Goal: Task Accomplishment & Management: Manage account settings

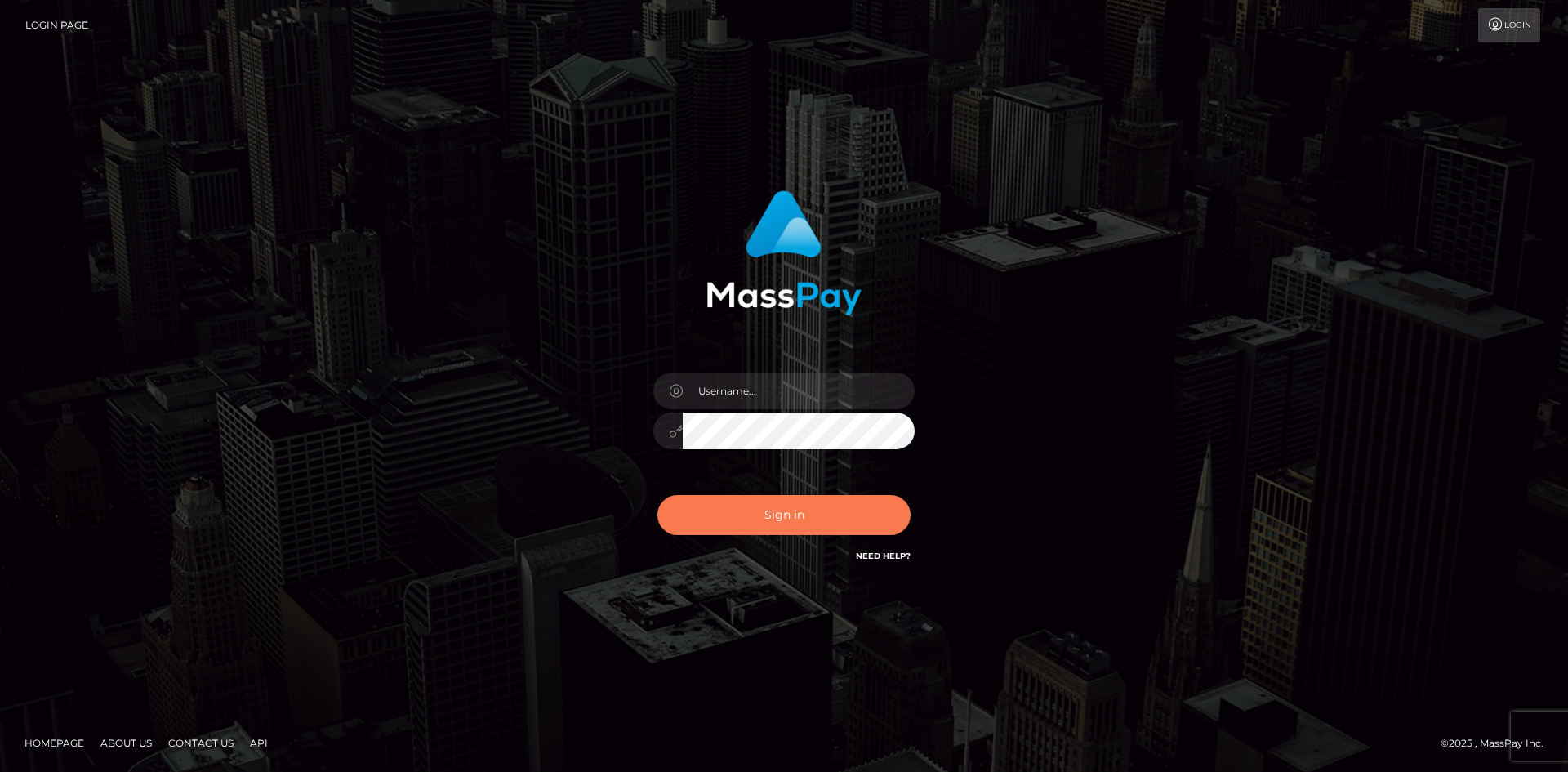
click at [772, 513] on button "Sign in" at bounding box center [784, 515] width 253 height 40
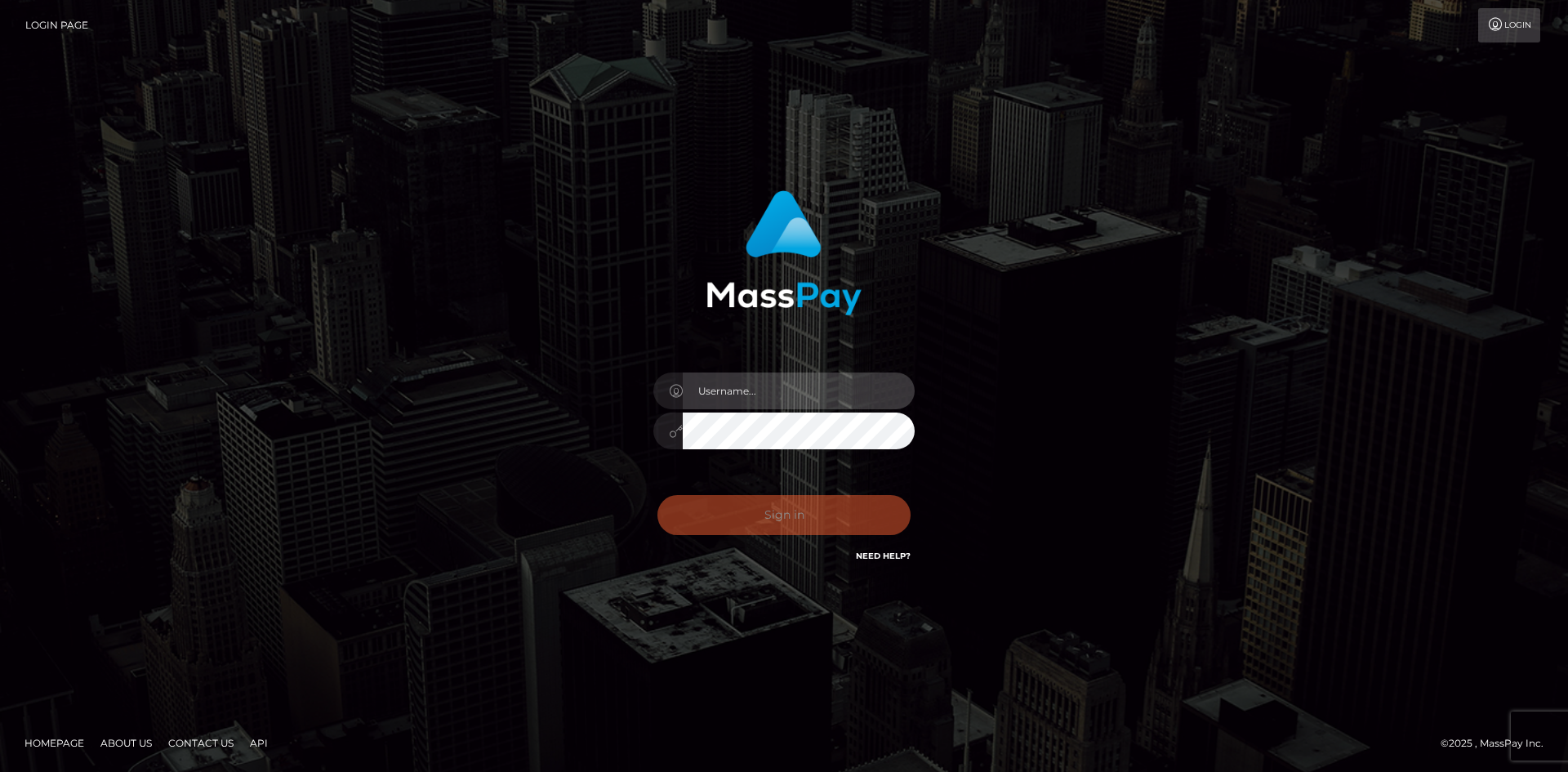
type input "hello.feetfinder"
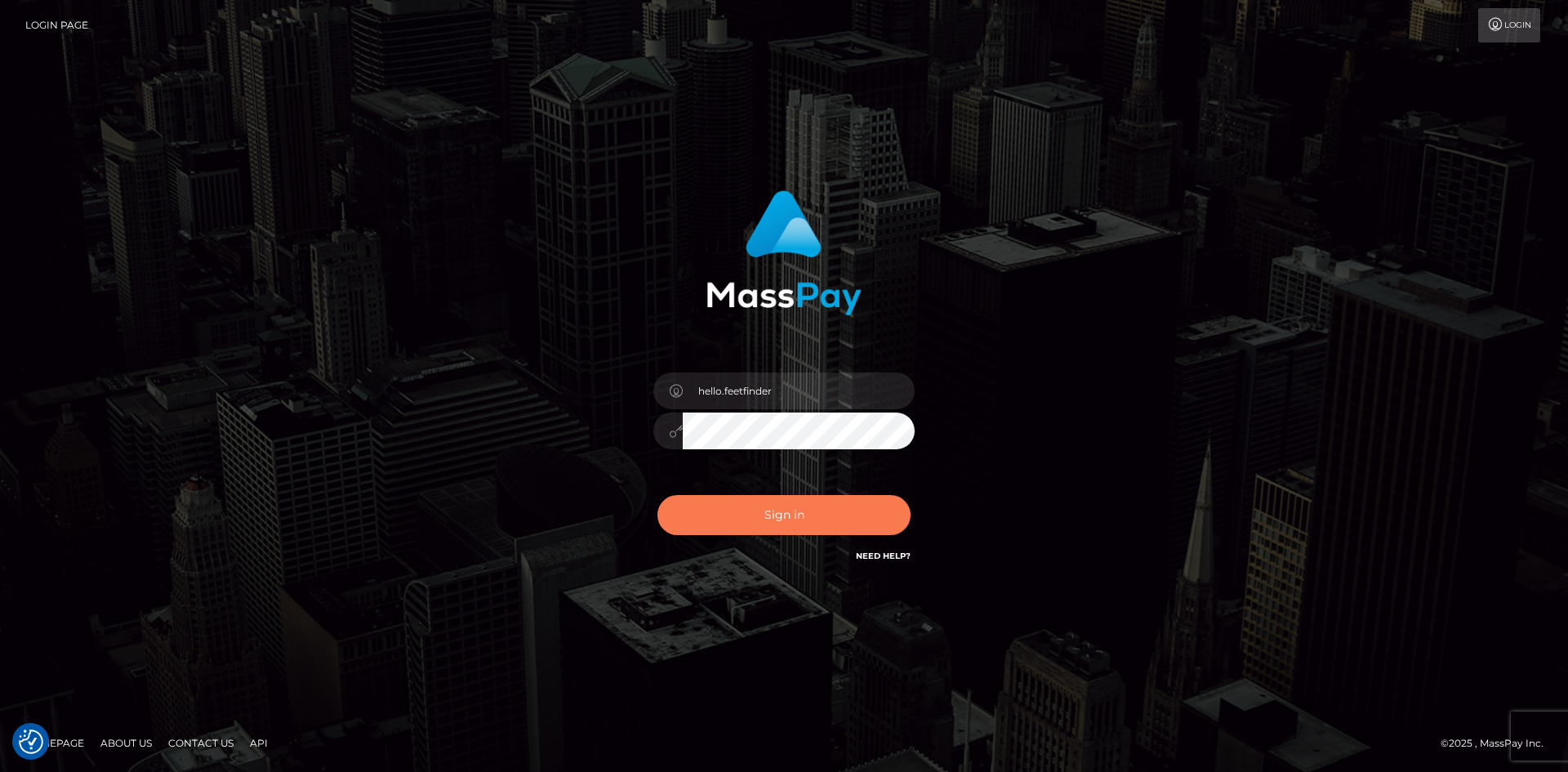
click at [772, 513] on button "Sign in" at bounding box center [784, 515] width 253 height 40
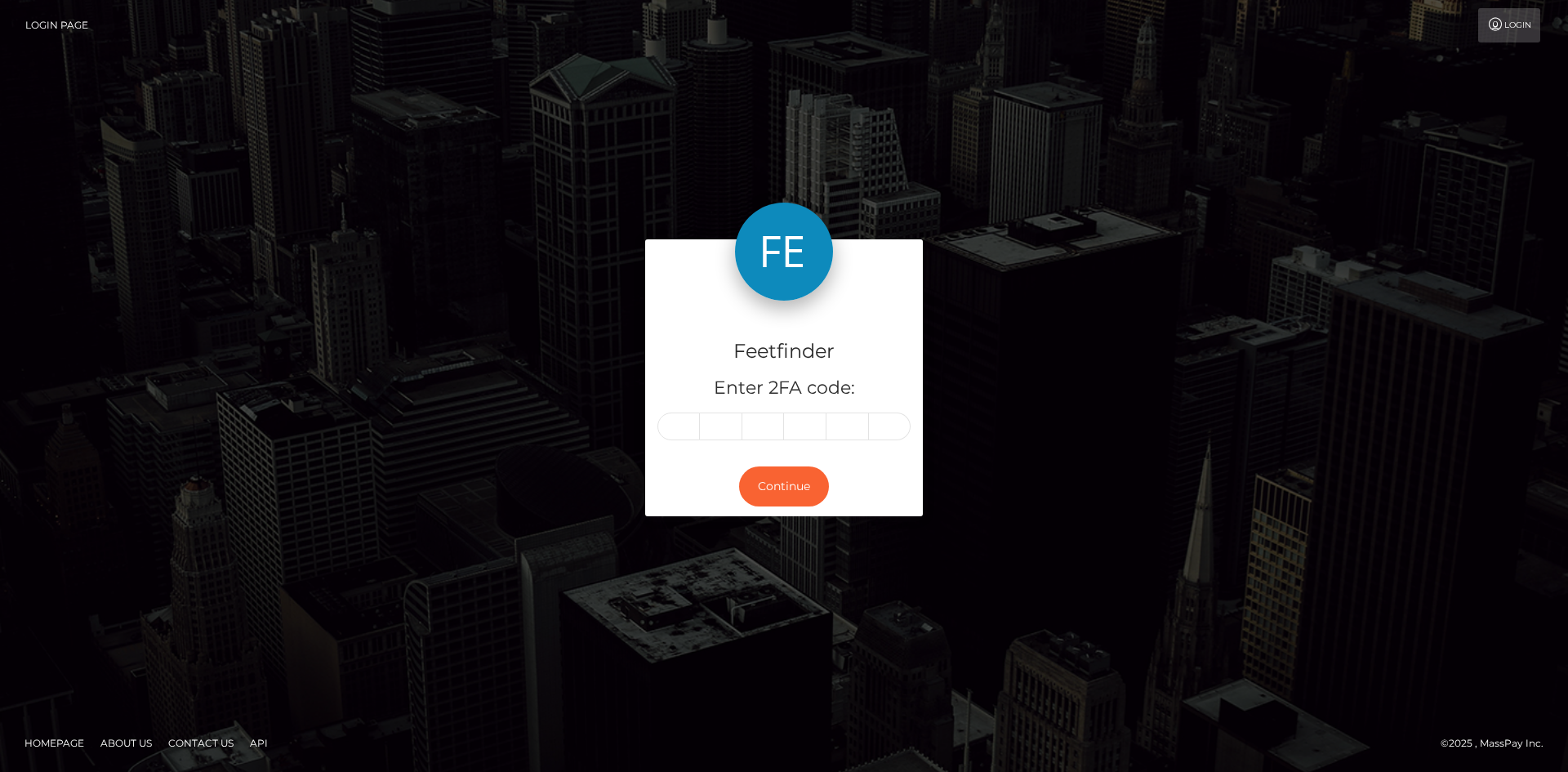
click at [674, 430] on input "text" at bounding box center [678, 426] width 43 height 28
type input "4"
type input "5"
type input "3"
type input "0"
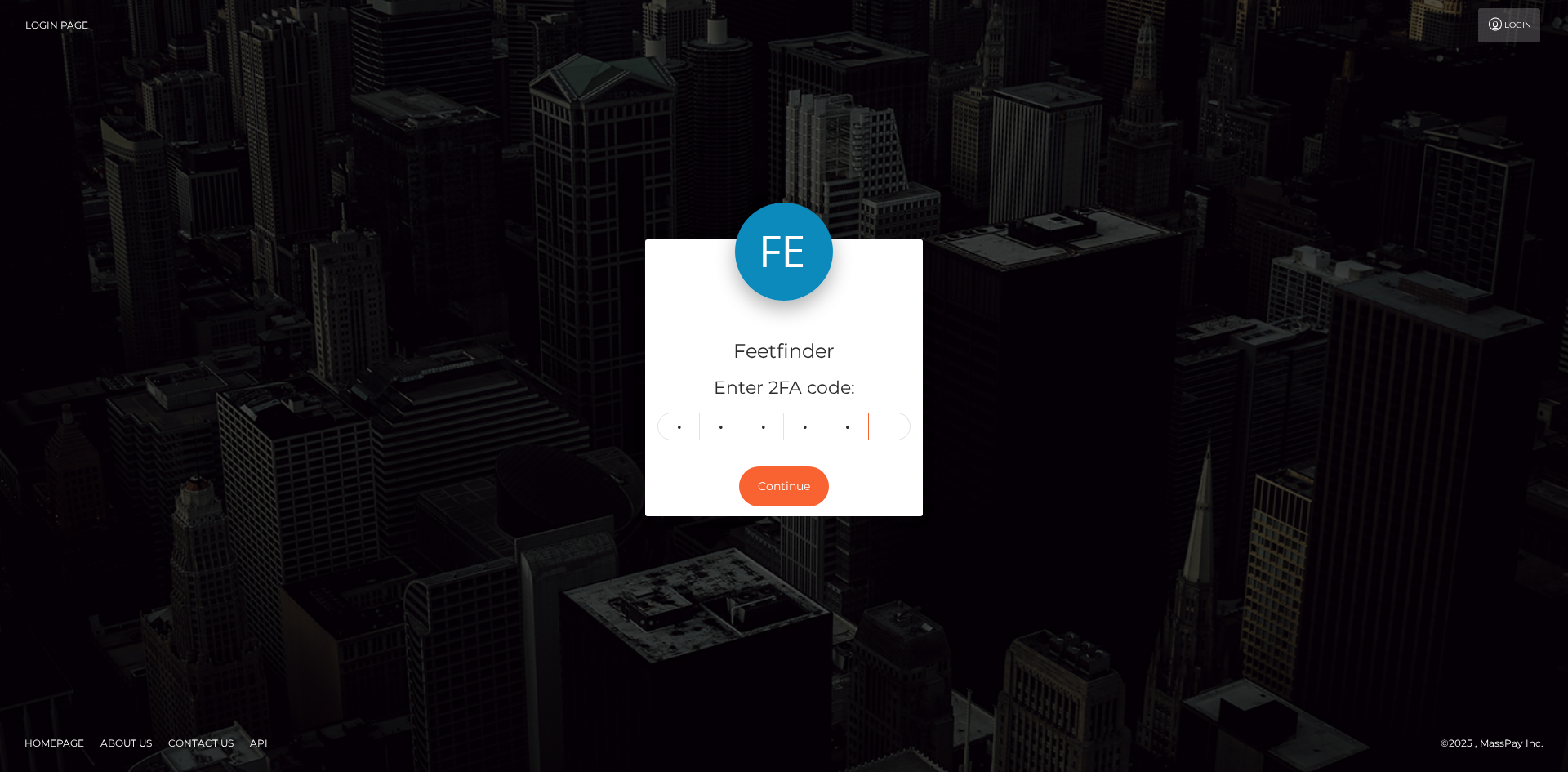
type input "9"
type input "1"
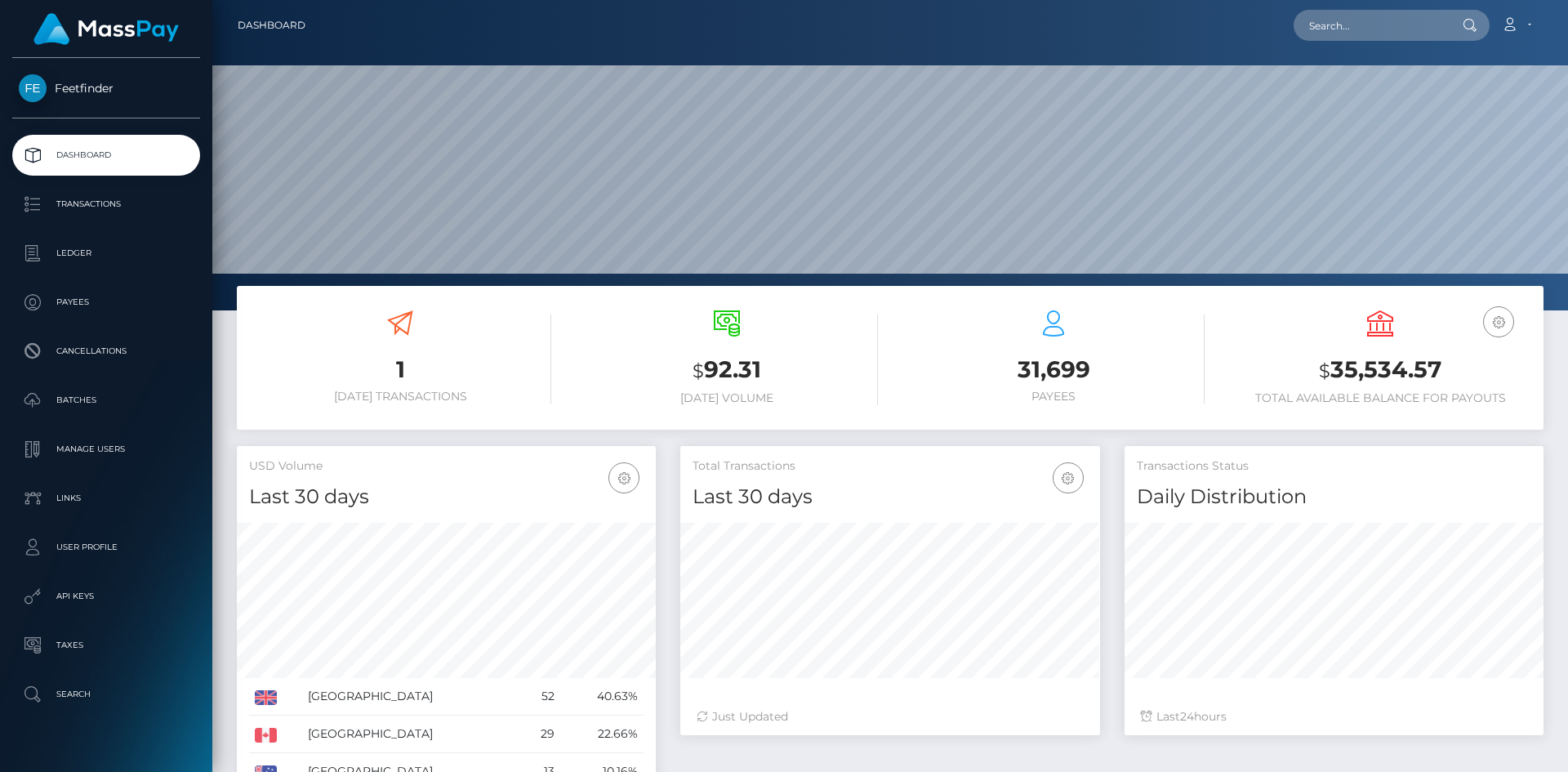
scroll to position [290, 420]
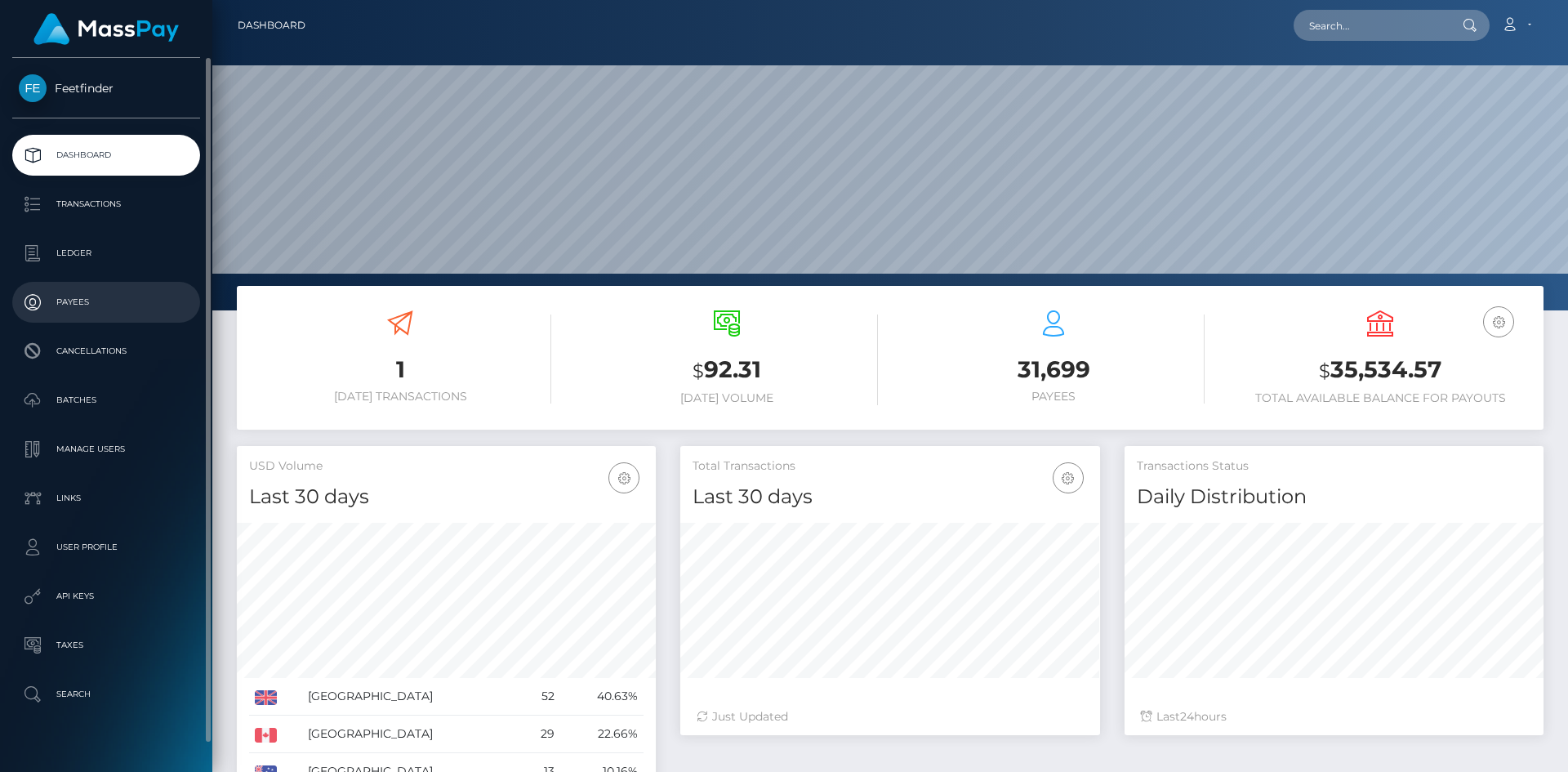
click at [74, 295] on p "Payees" at bounding box center [107, 303] width 175 height 25
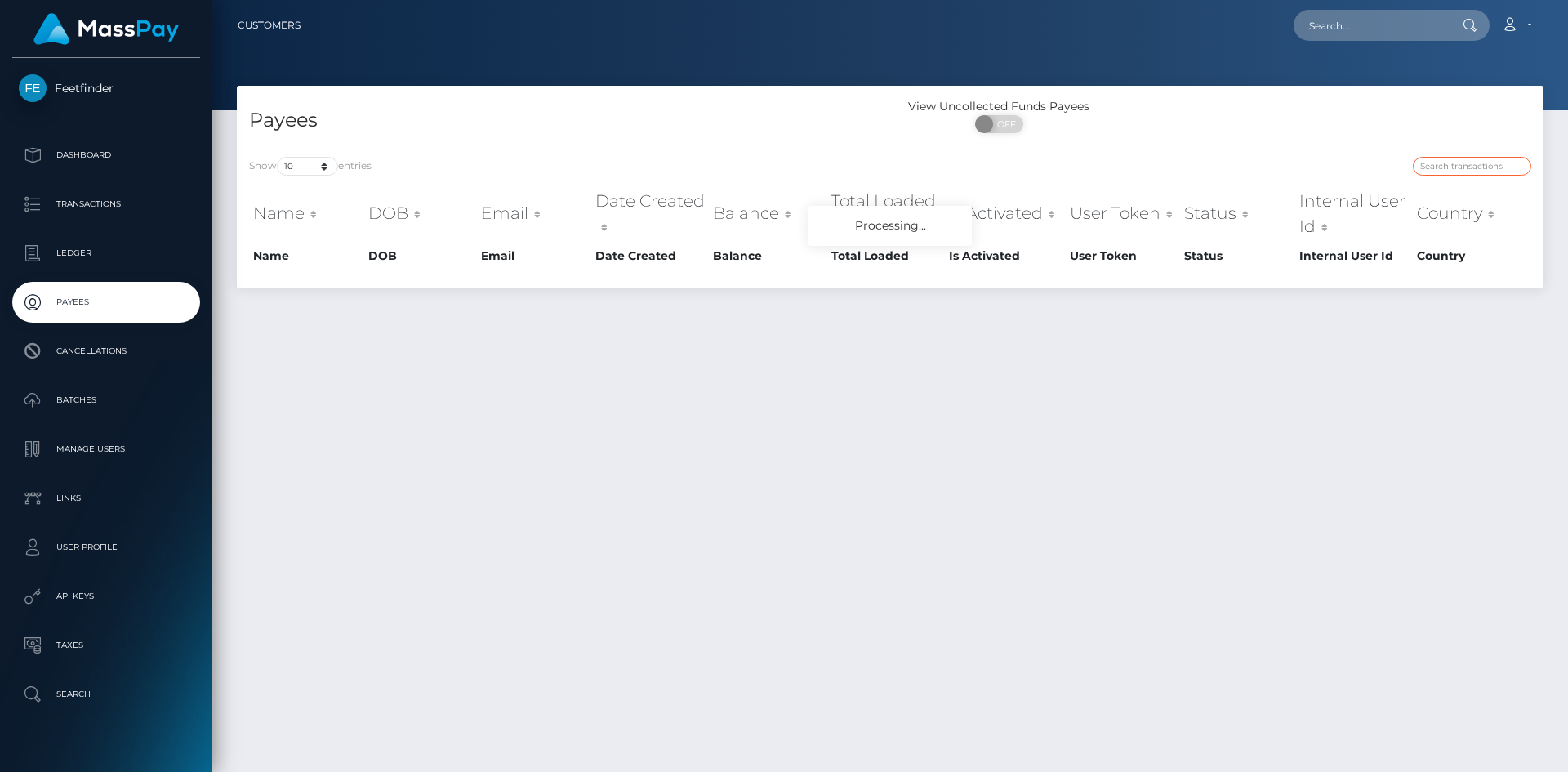
click at [1443, 169] on input "search" at bounding box center [1472, 167] width 118 height 19
paste input "faa59b74-96d9-11f0-bd85-0694aced620b"
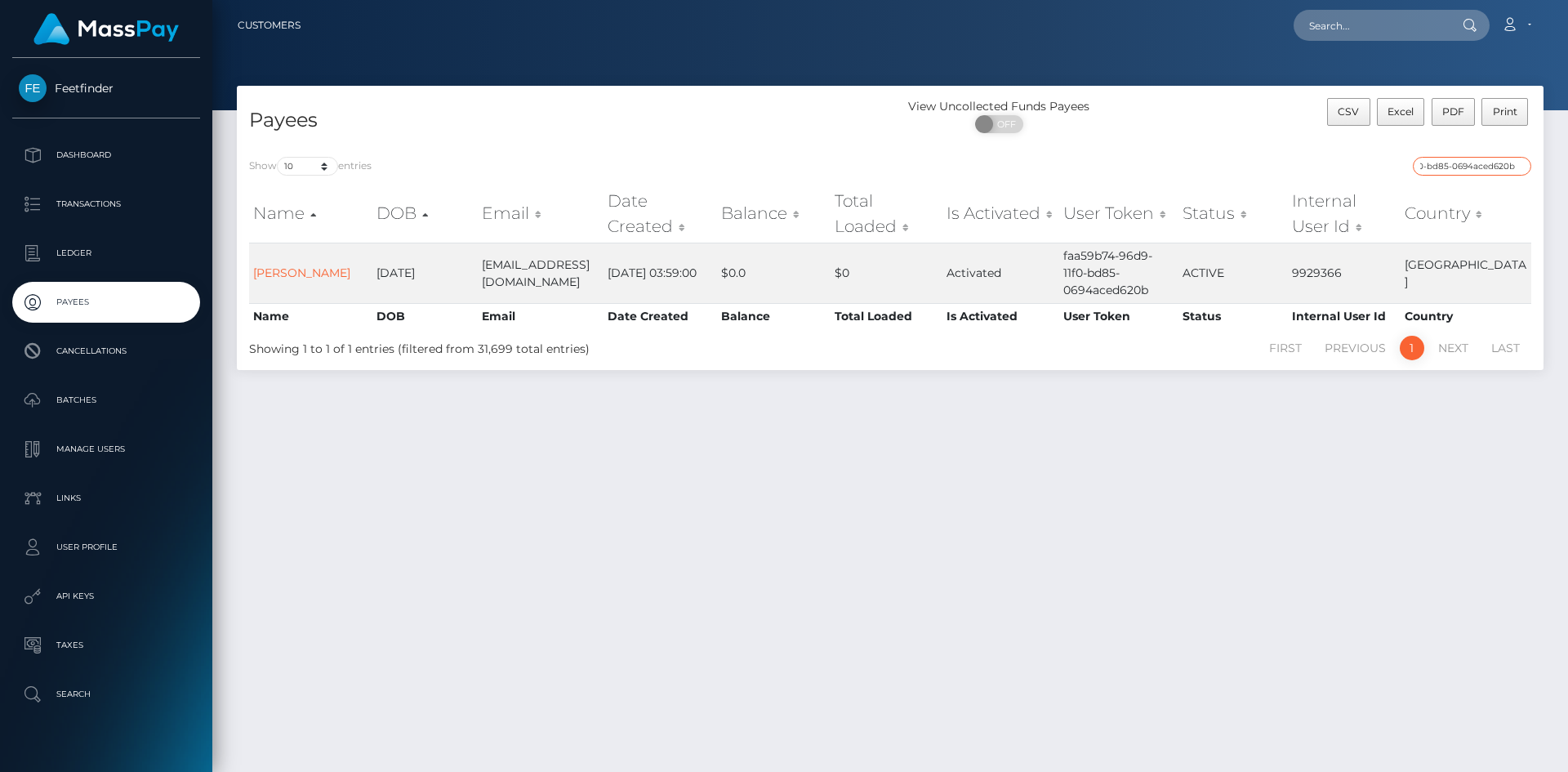
type input "faa59b74-96d9-11f0-bd85-0694aced620b"
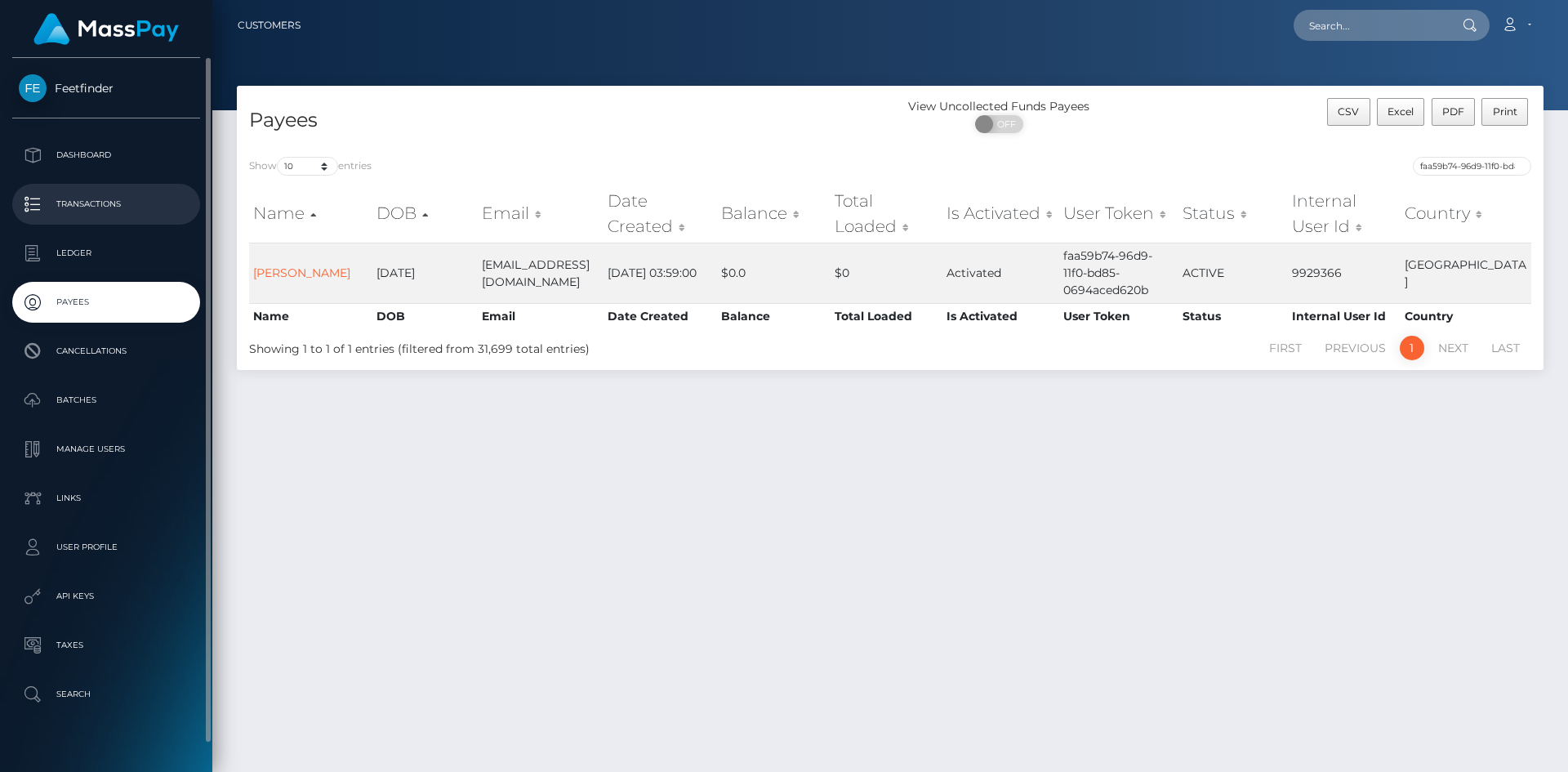
drag, startPoint x: 135, startPoint y: 205, endPoint x: 134, endPoint y: 223, distance: 18.0
click at [135, 205] on p "Transactions" at bounding box center [107, 205] width 175 height 25
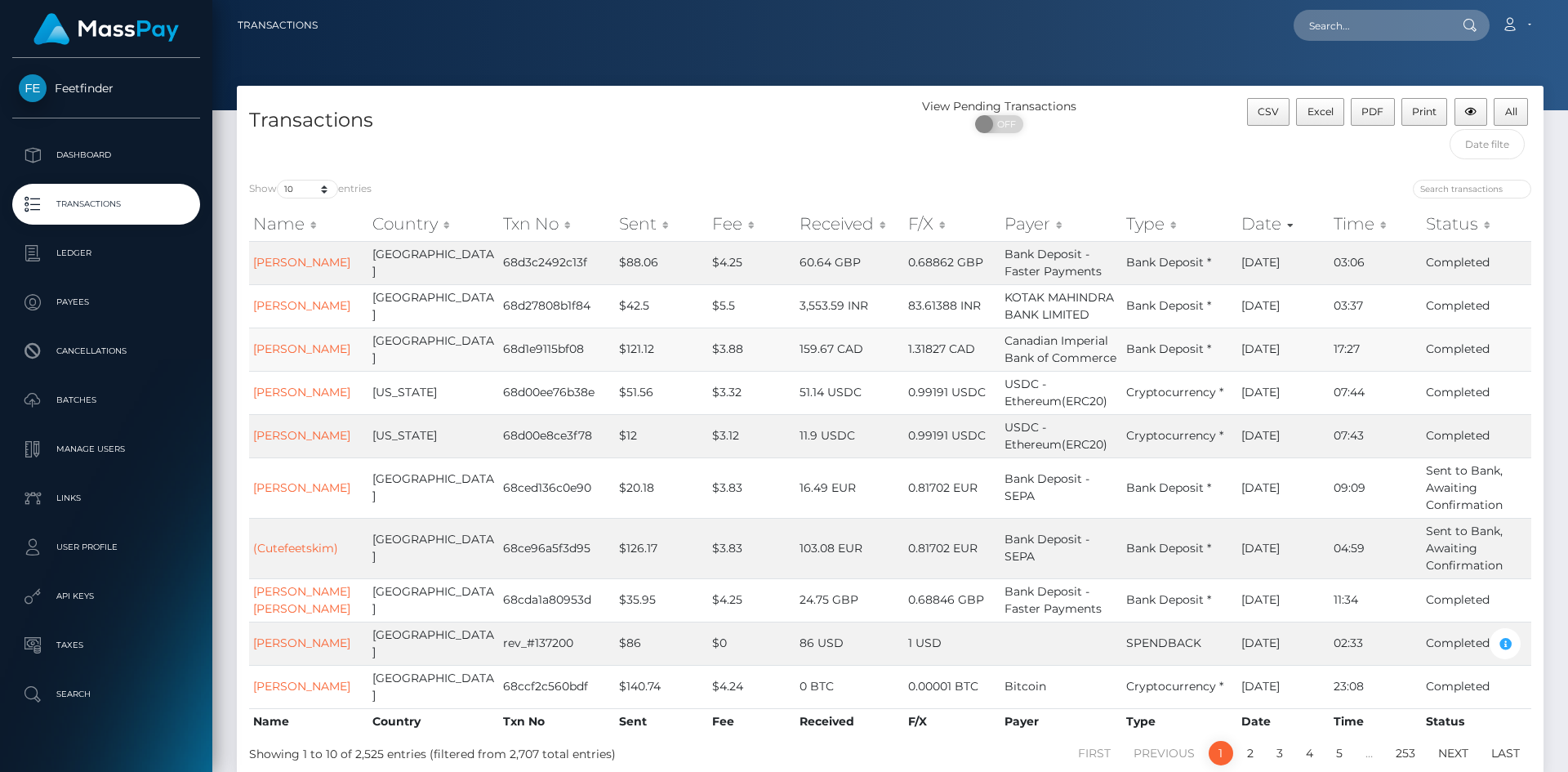
scroll to position [81, 0]
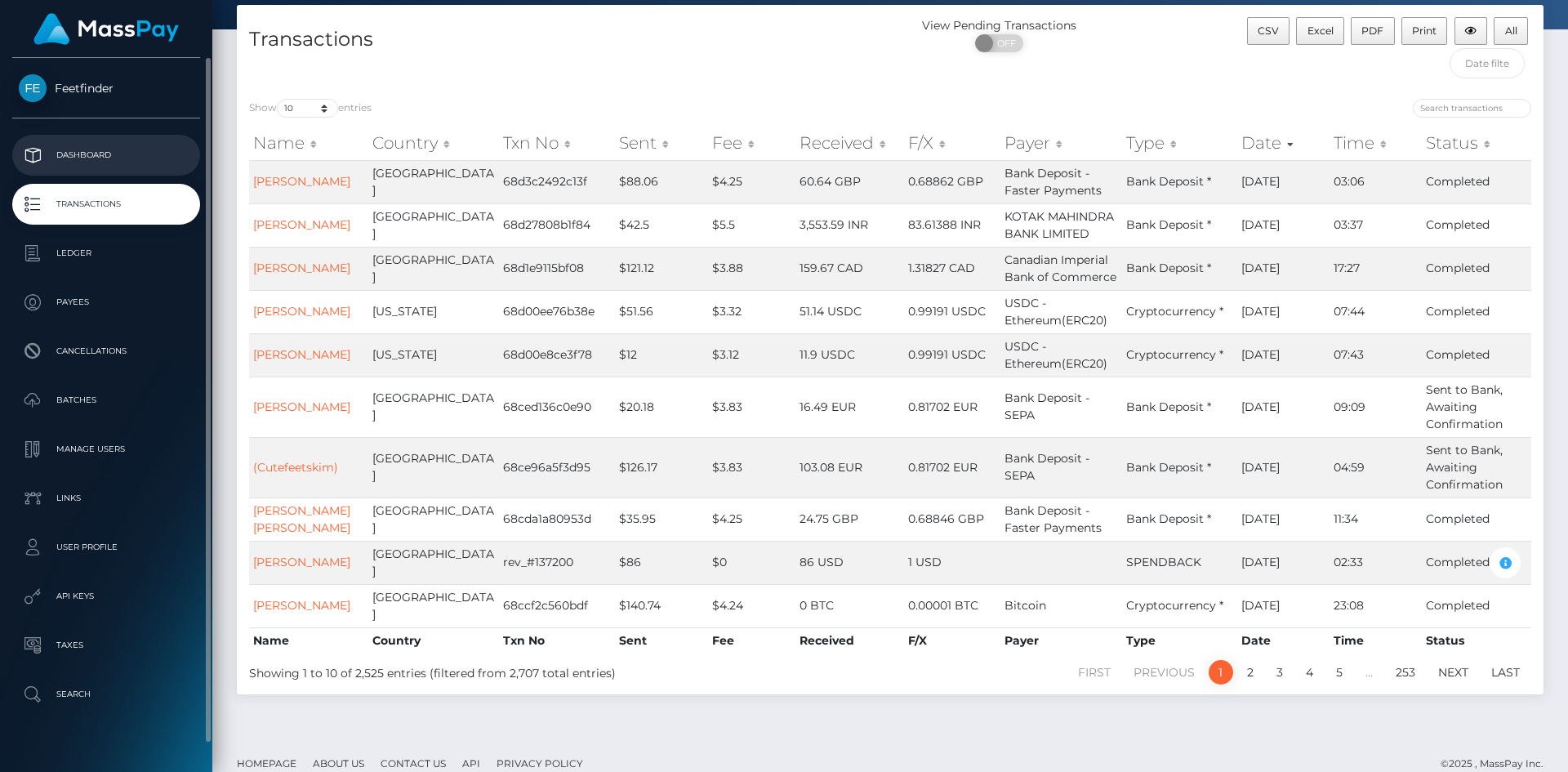
click at [72, 155] on p "Dashboard" at bounding box center [107, 155] width 175 height 25
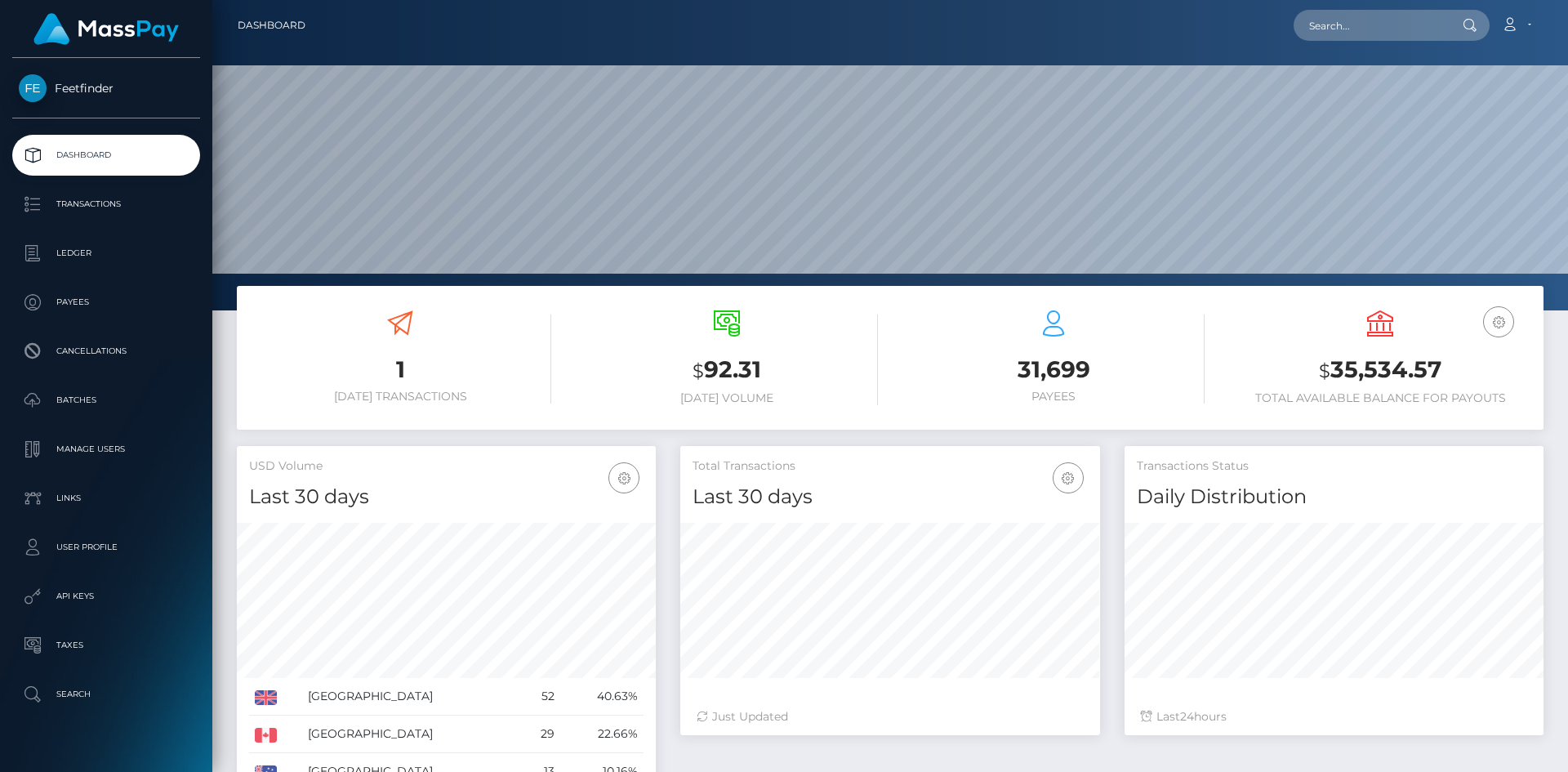
scroll to position [290, 420]
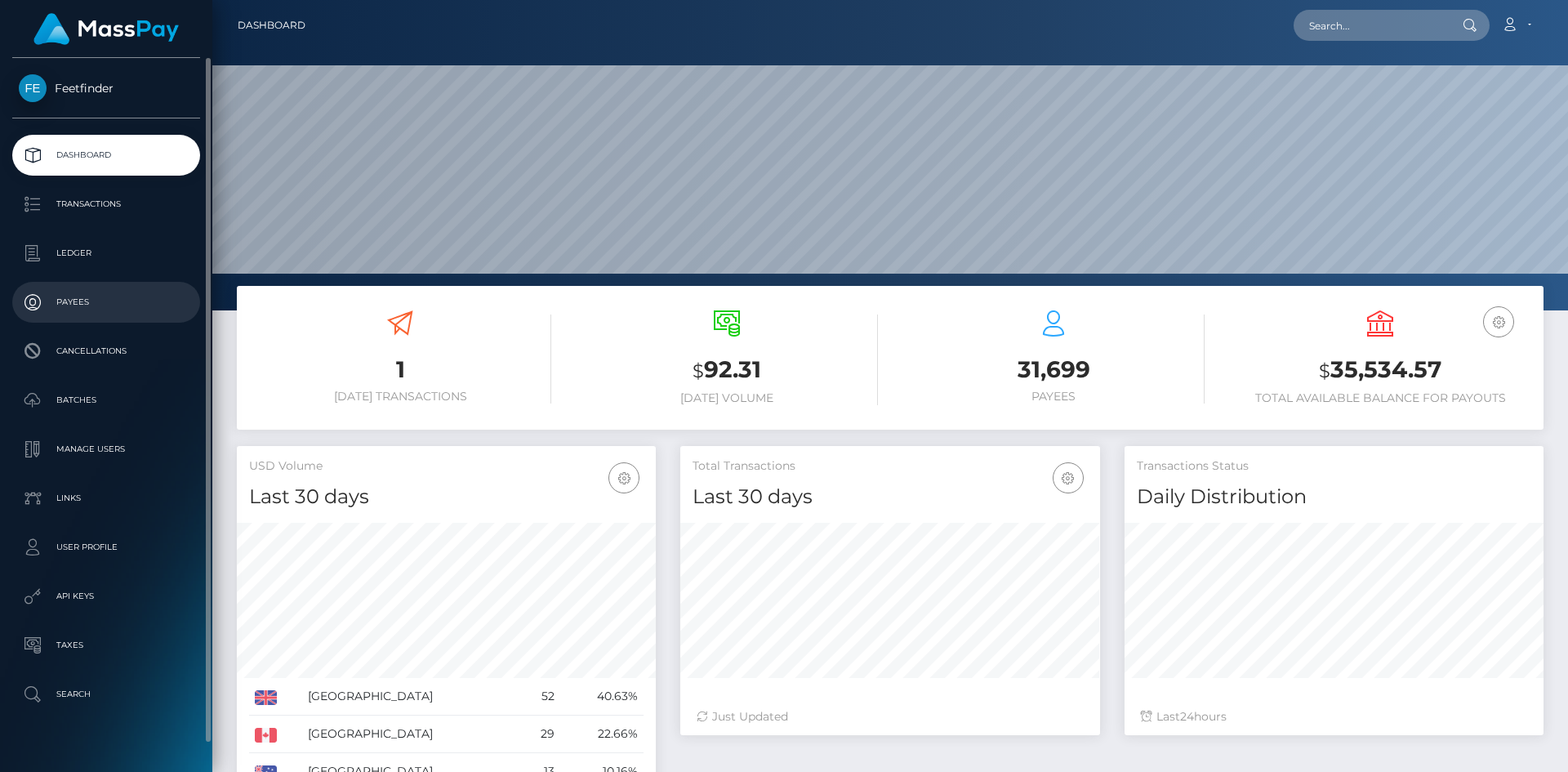
click at [44, 300] on p "Payees" at bounding box center [107, 303] width 175 height 25
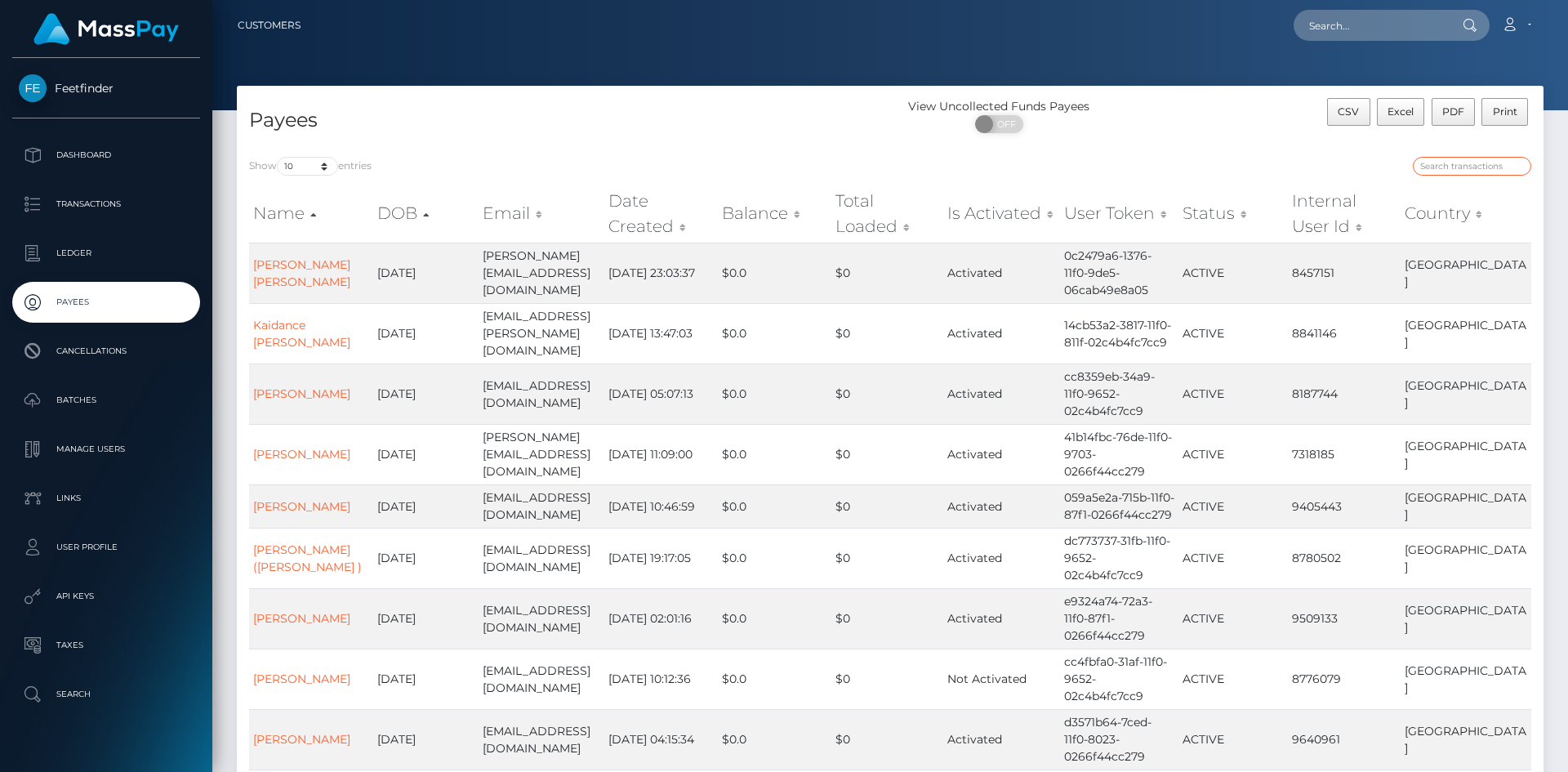
click at [1468, 169] on input "search" at bounding box center [1472, 167] width 118 height 19
paste input "034ebf86-7abb-11f0-8023-0266f44cc279"
type input "034ebf86-7abb-11f0-8023-0266f44cc279"
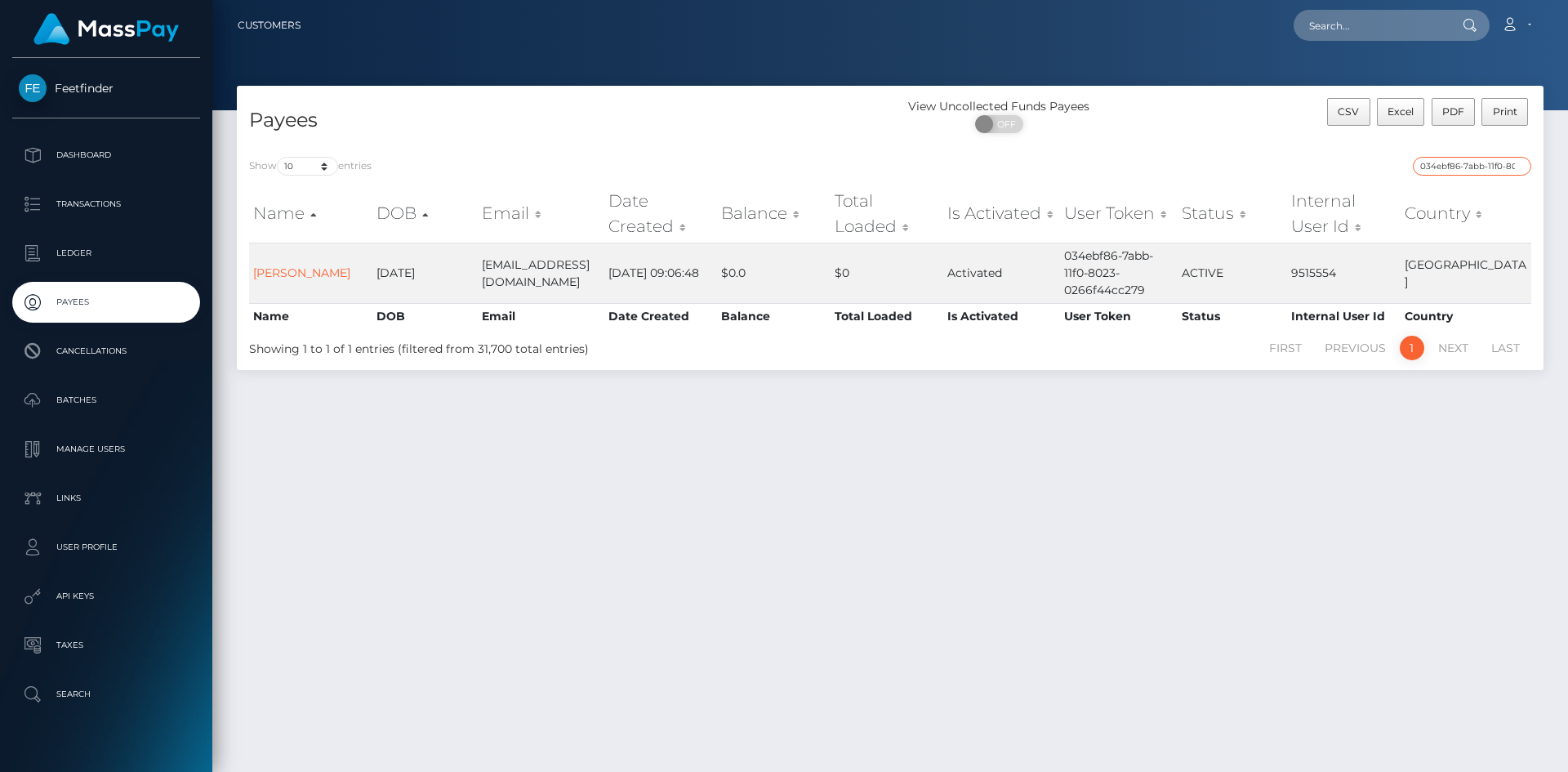
click at [1452, 166] on input "034ebf86-7abb-11f0-8023-0266f44cc279" at bounding box center [1472, 167] width 118 height 19
click at [1452, 165] on input "034ebf86-7abb-11f0-8023-0266f44cc279" at bounding box center [1472, 167] width 118 height 19
paste input "75d7128a-9022-11f0-bd85-0694aced620b"
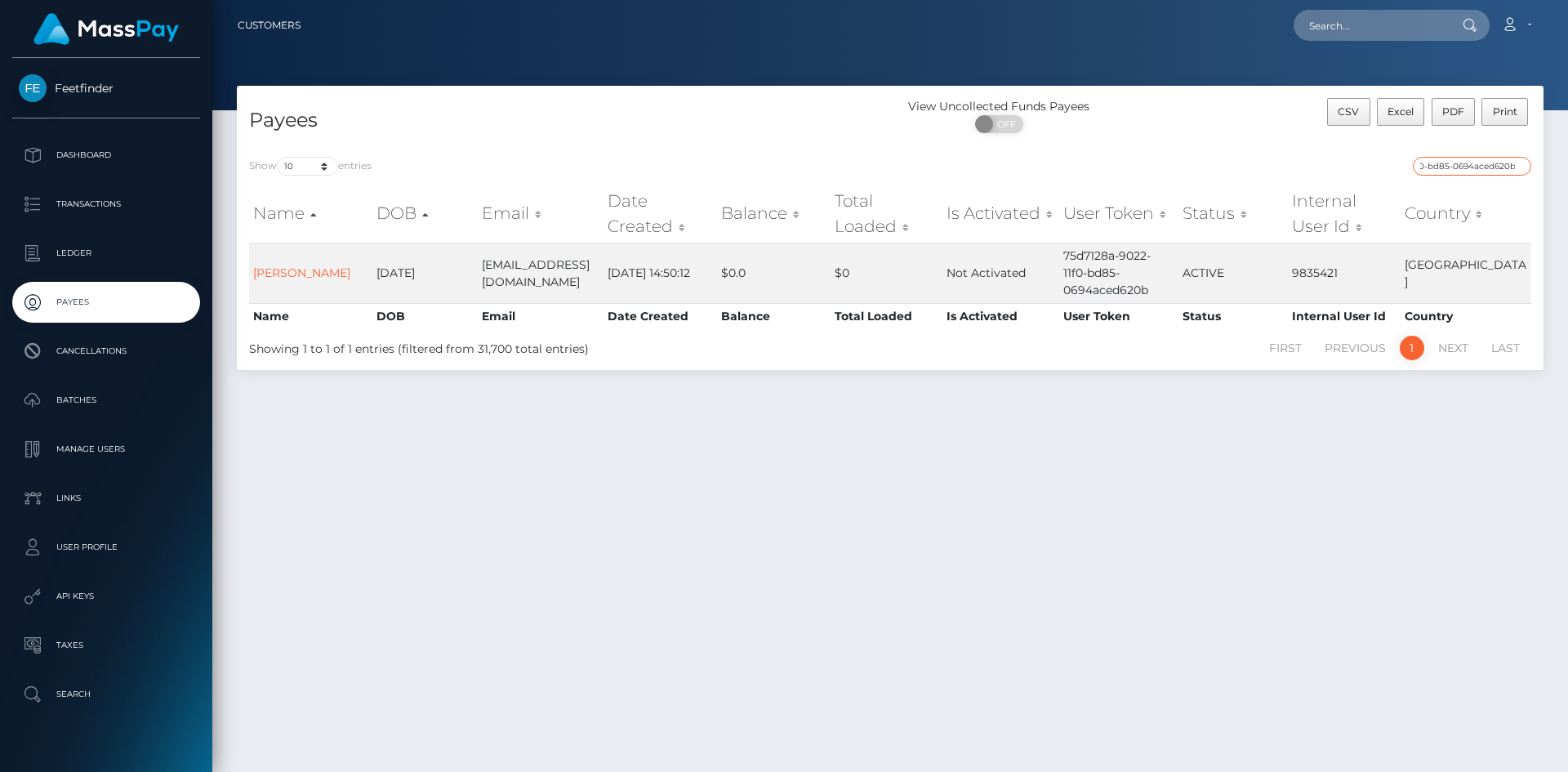
type input "75d7128a-9022-11f0-bd85-0694aced620b"
click at [1460, 164] on input "75d7128a-9022-11f0-bd85-0694aced620b" at bounding box center [1472, 167] width 118 height 19
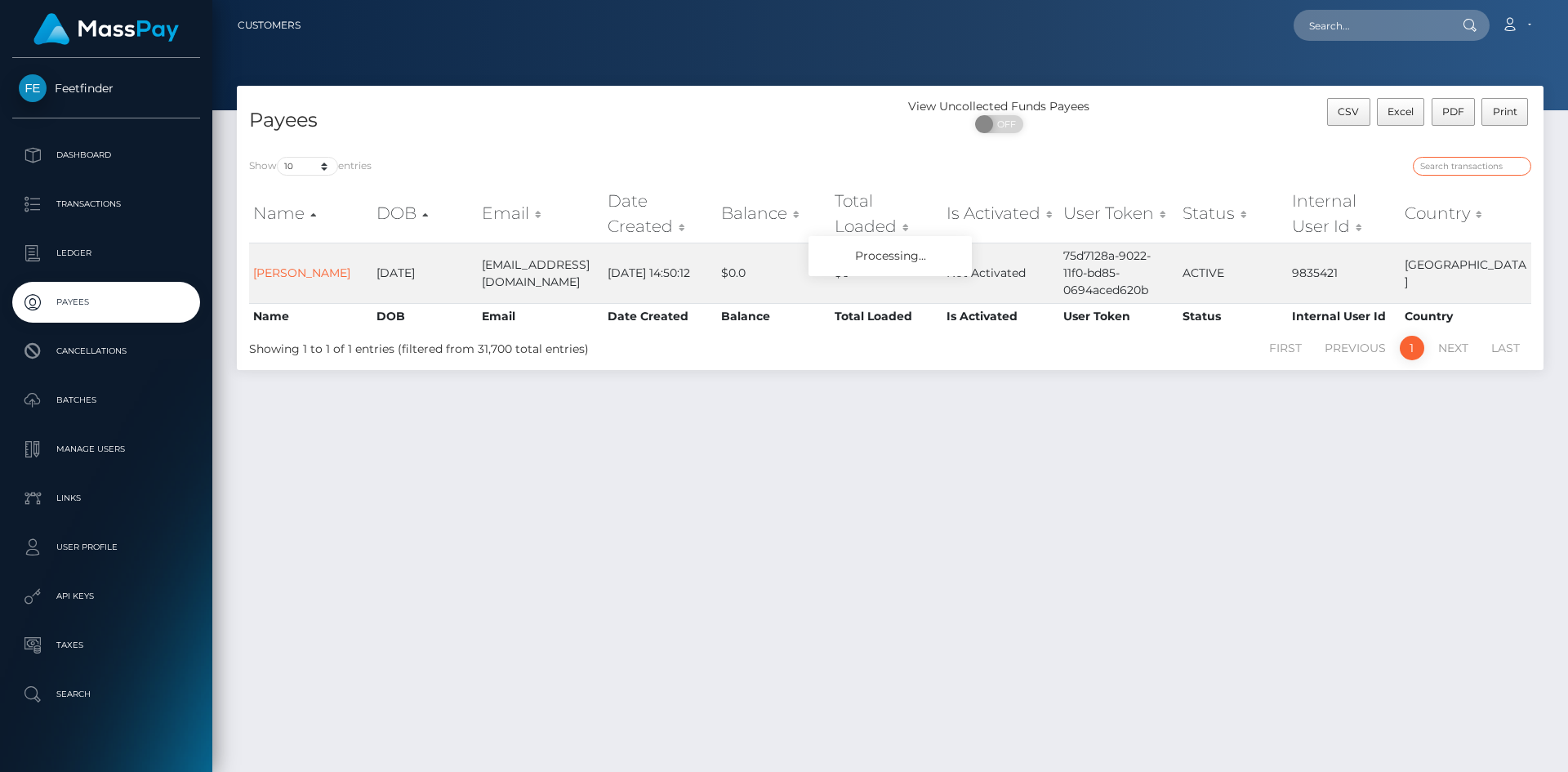
paste input "9abffa54-7040-11f0-87f1-0266f44cc279"
type input "9abffa54-7040-11f0-87f1-0266f44cc279"
click at [1449, 158] on input "9abffa54-7040-11f0-87f1-0266f44cc279" at bounding box center [1472, 167] width 118 height 19
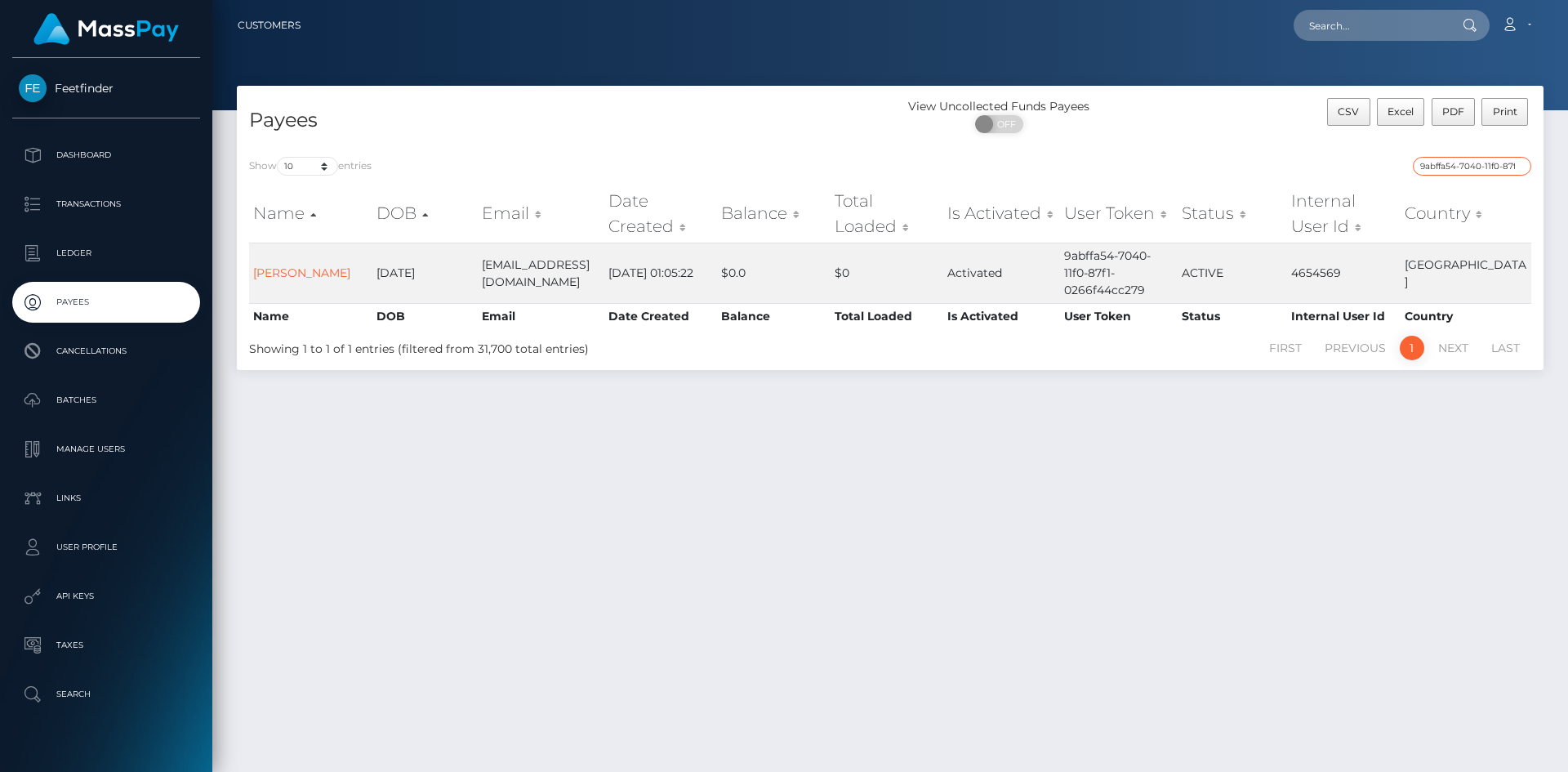
click at [1449, 158] on input "9abffa54-7040-11f0-87f1-0266f44cc279" at bounding box center [1472, 167] width 118 height 19
paste input "a30fd0ee-9129-11f0-bd85-0694aced620b"
type input "a30fd0ee-9129-11f0-bd85-0694aced620b"
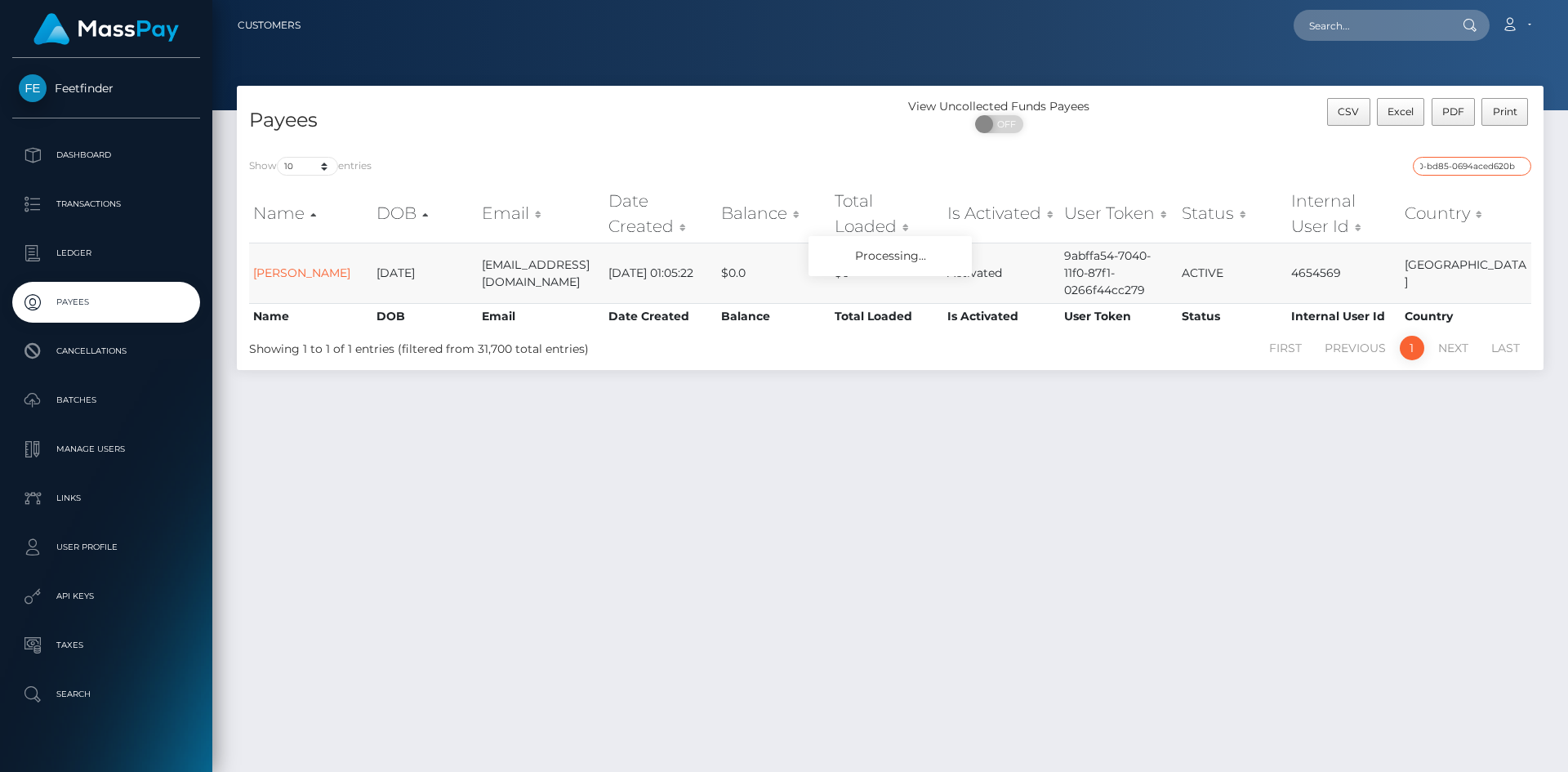
scroll to position [0, 0]
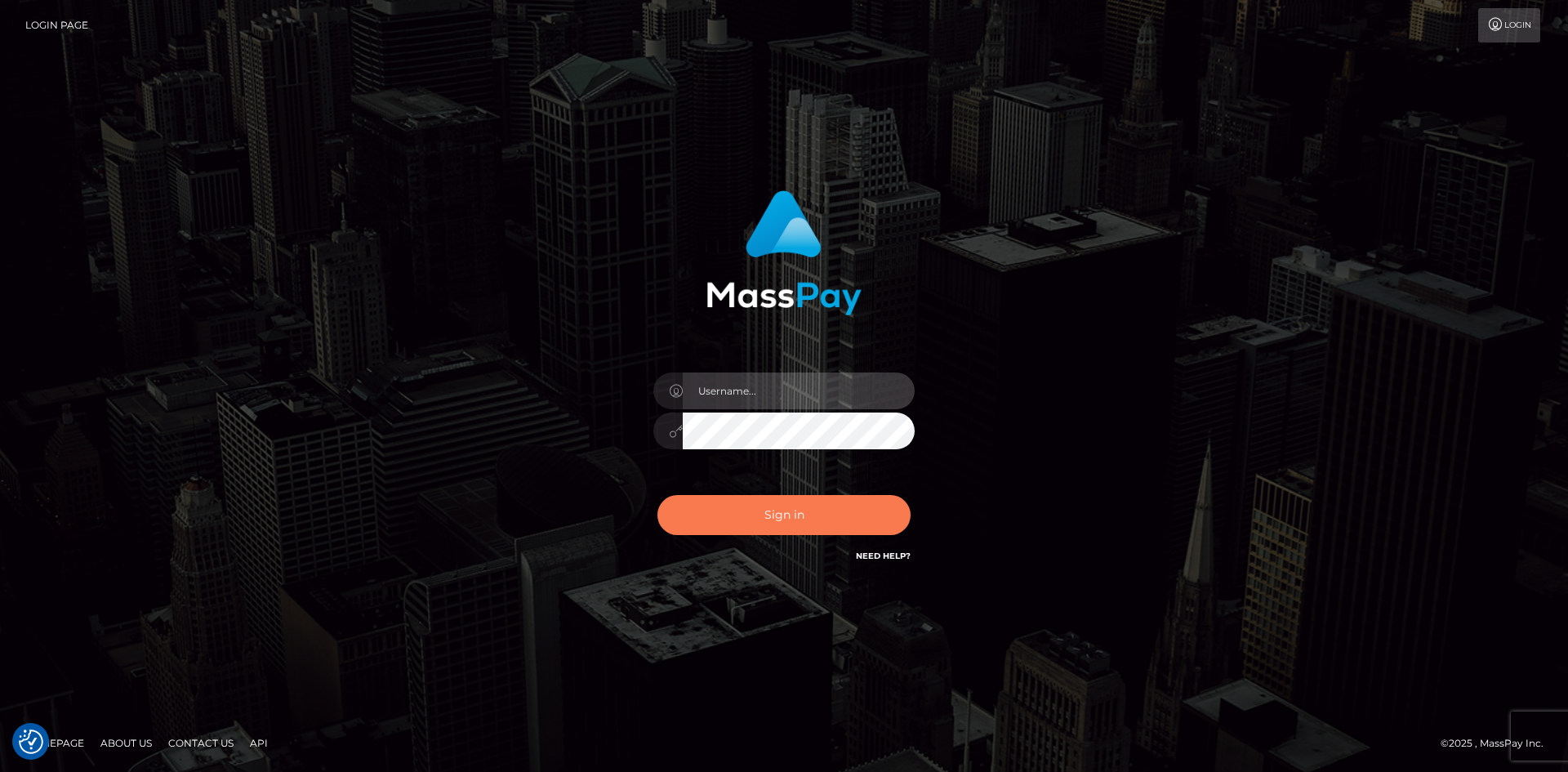
type input "hello.feetfinder"
click at [816, 520] on button "Sign in" at bounding box center [784, 515] width 253 height 40
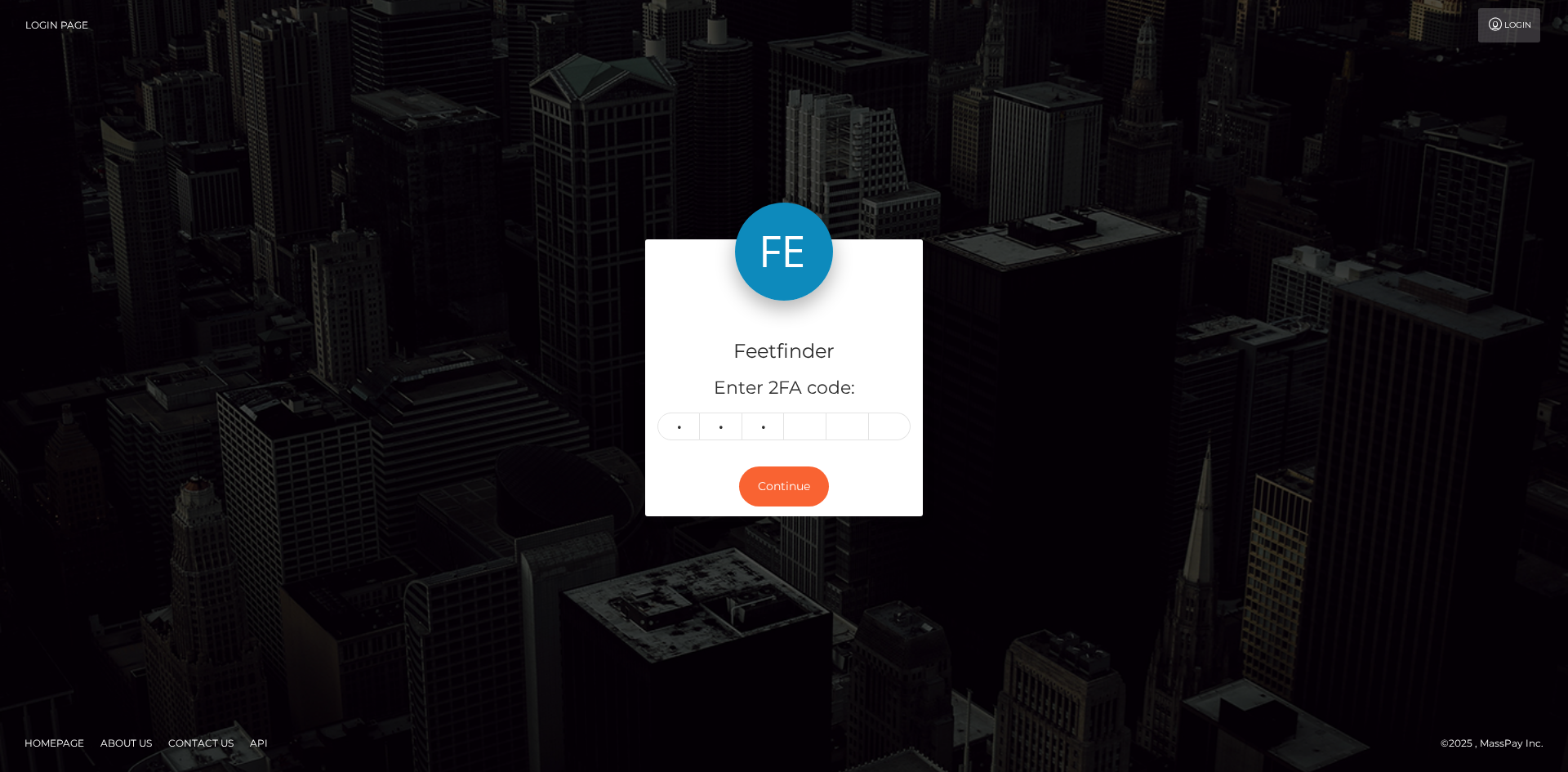
type input "0"
type input "3"
type input "5"
type input "9"
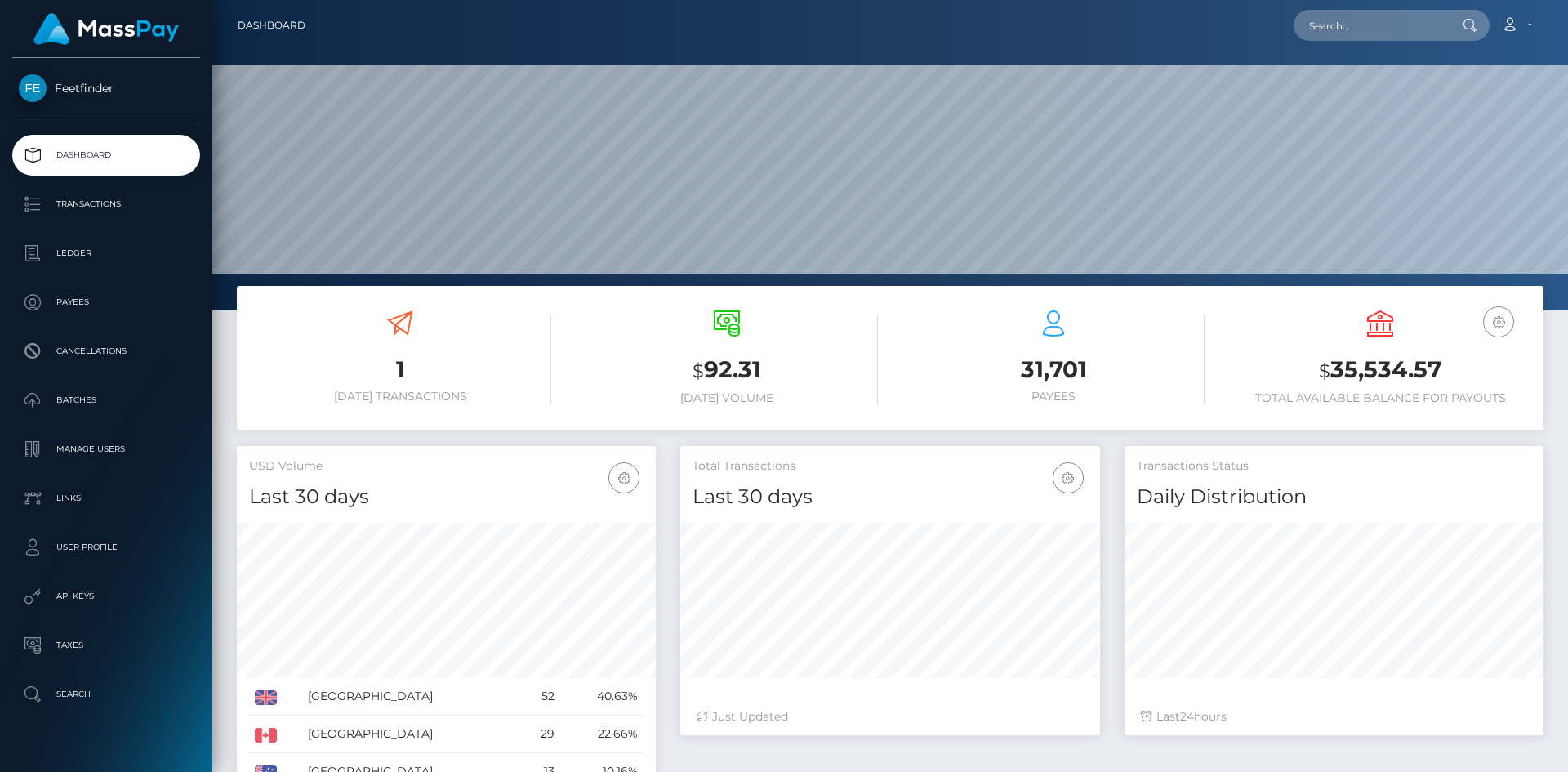
scroll to position [290, 420]
